Goal: Find specific page/section: Find specific page/section

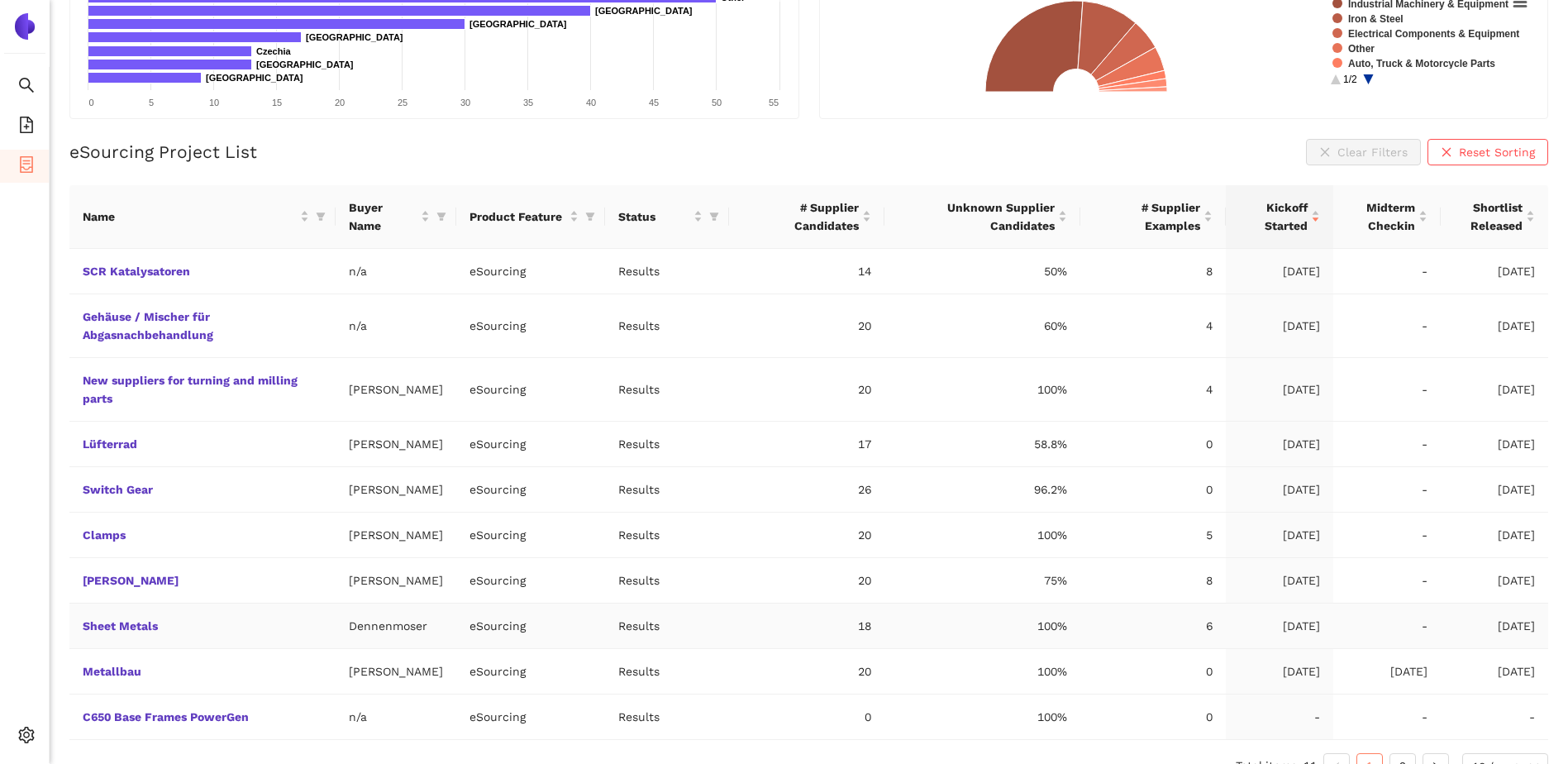
scroll to position [268, 0]
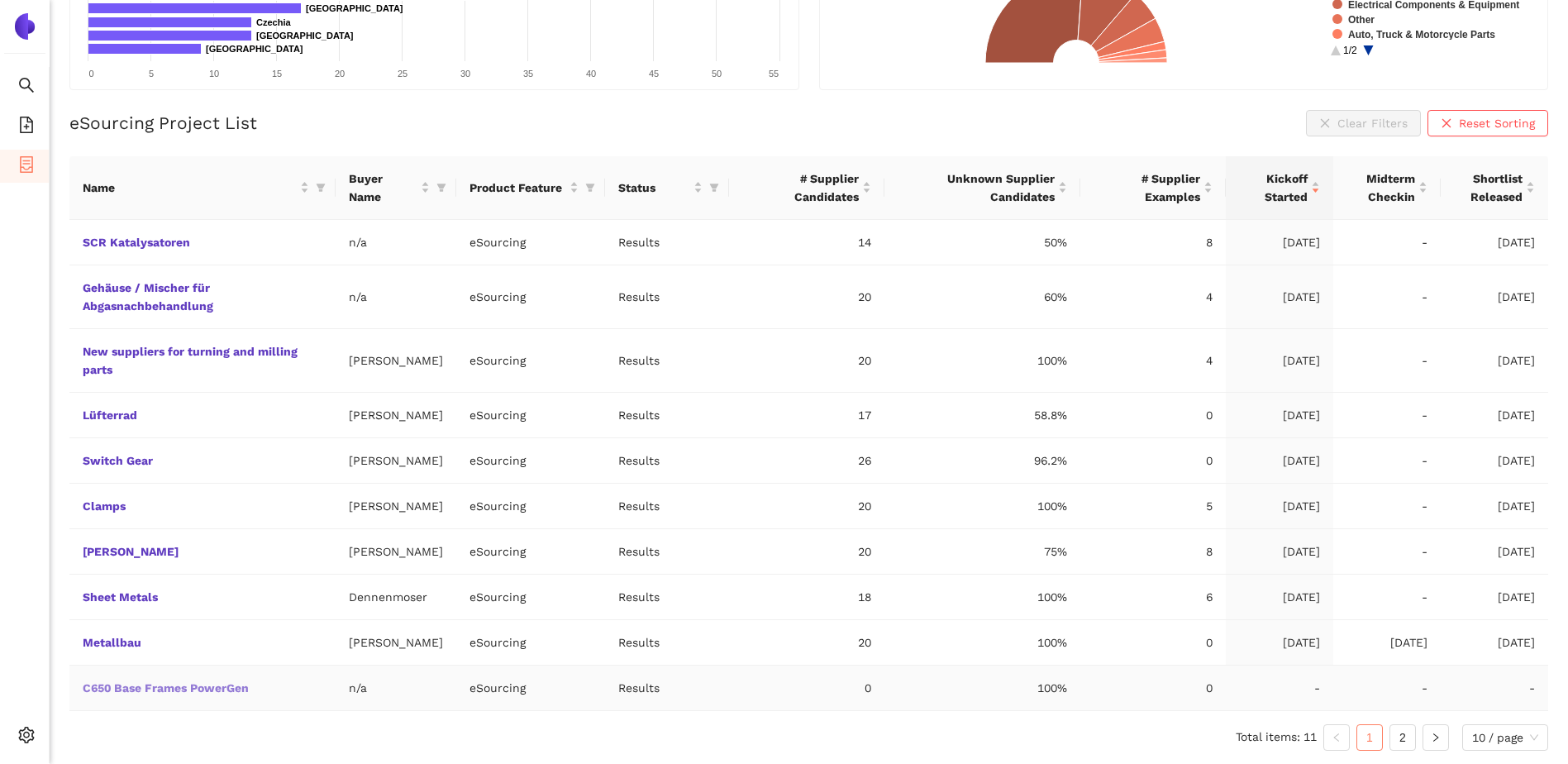
click at [0, 0] on link "C650 Base Frames PowerGen" at bounding box center [0, 0] width 0 height 0
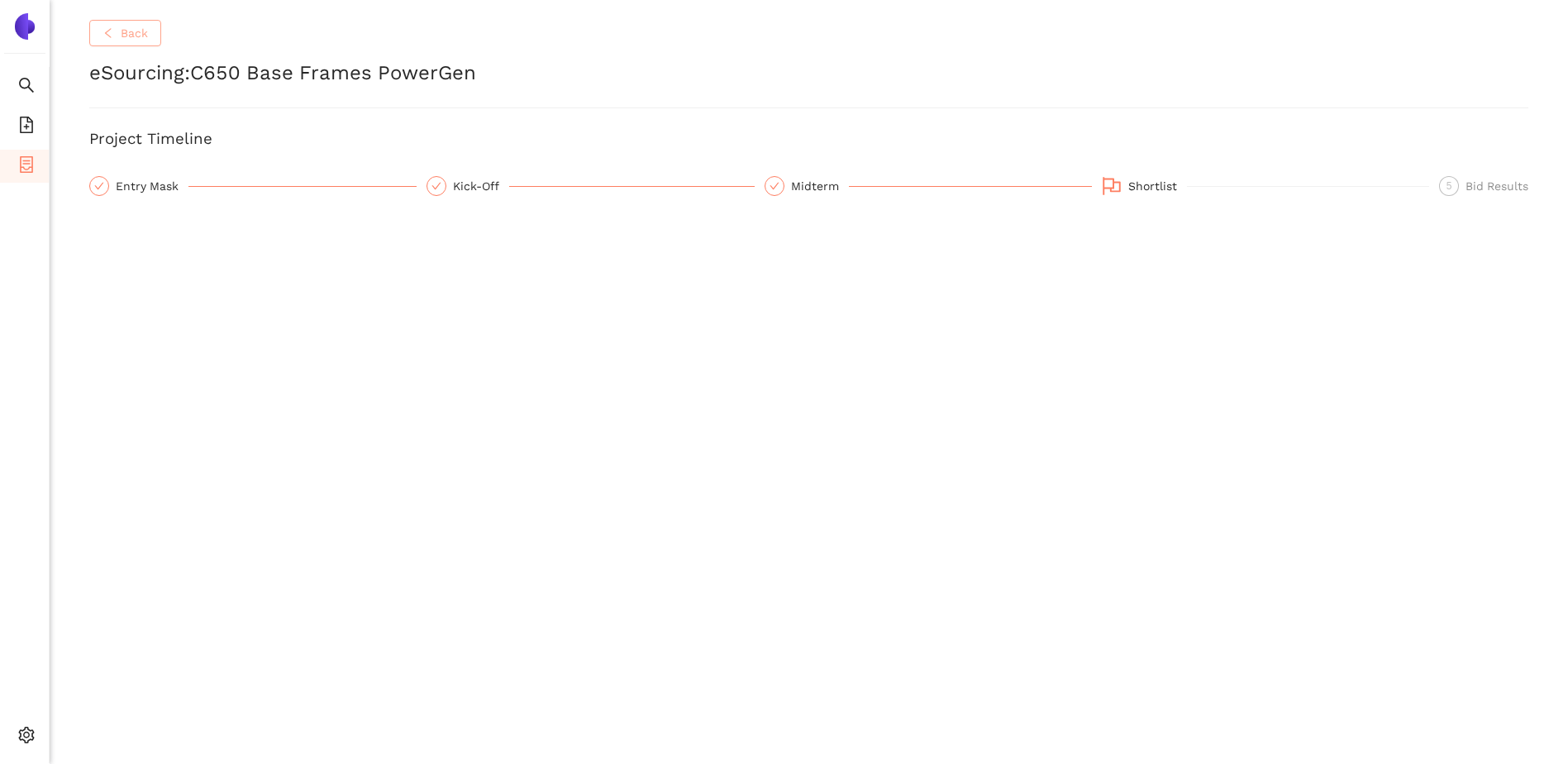
click at [105, 38] on icon "left" at bounding box center [109, 33] width 12 height 12
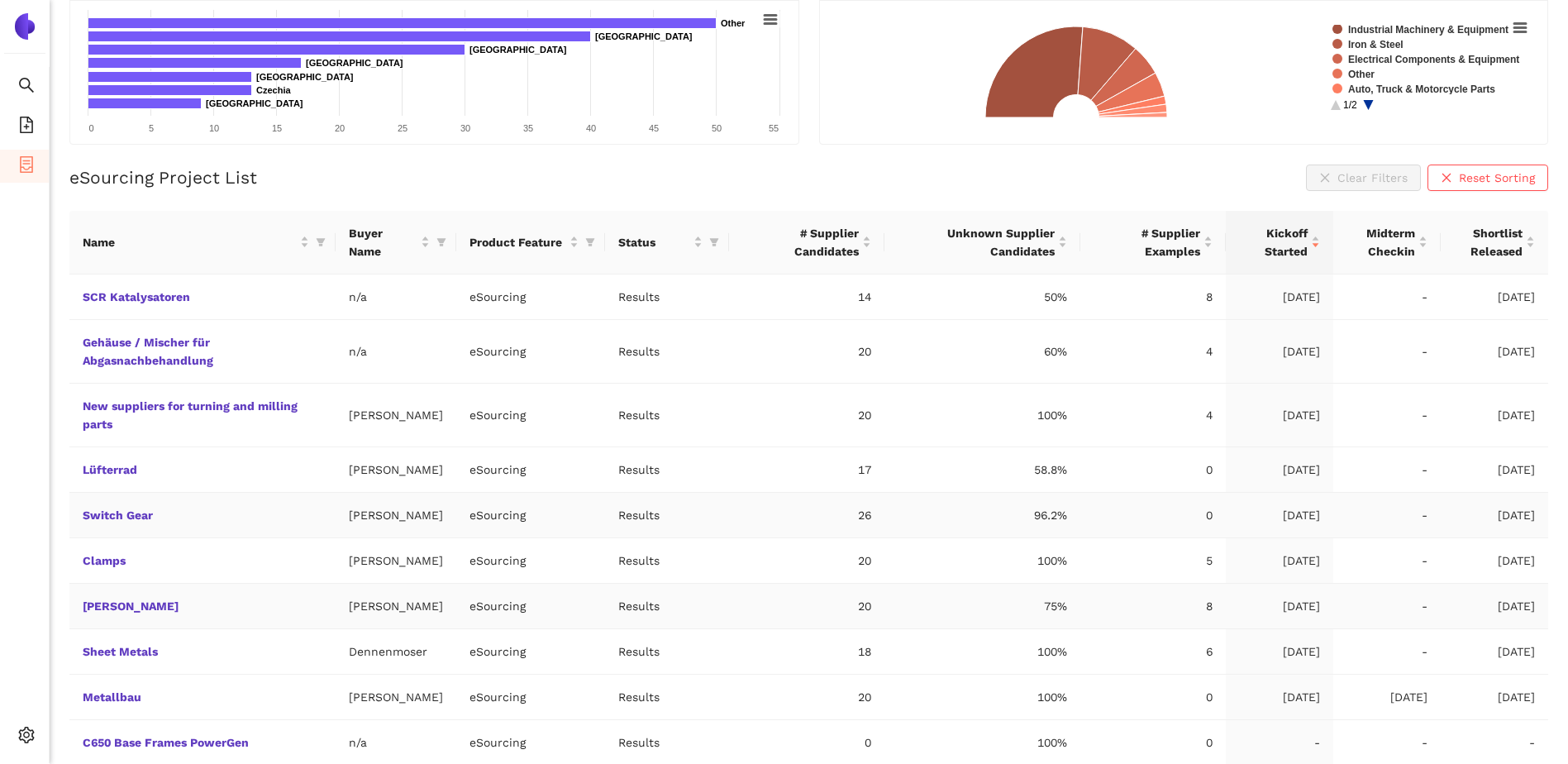
scroll to position [185, 0]
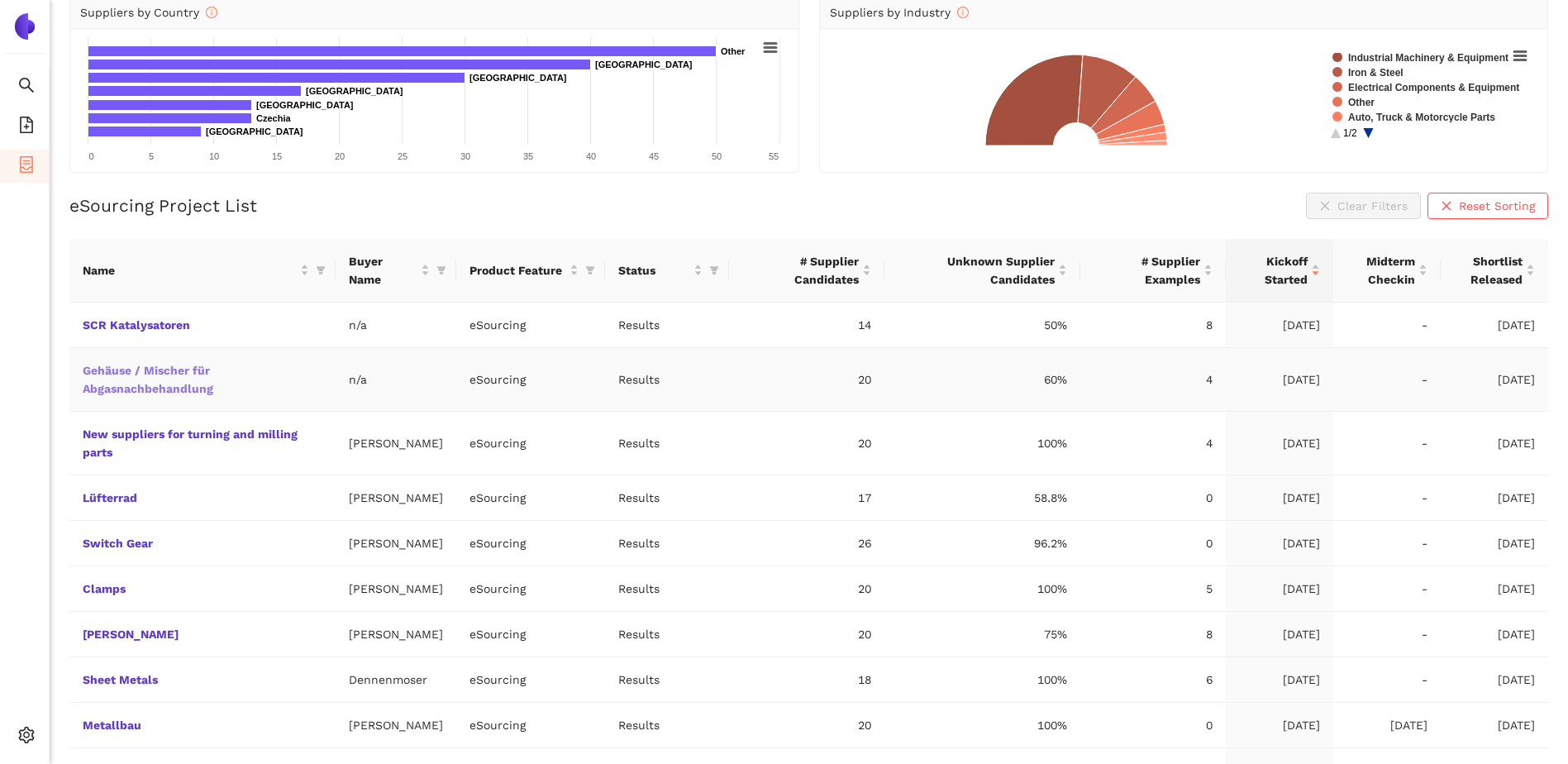
click at [0, 0] on link "Gehäuse / Mischer für Abgasnachbehandlung" at bounding box center [0, 0] width 0 height 0
